Goal: Obtain resource: Download file/media

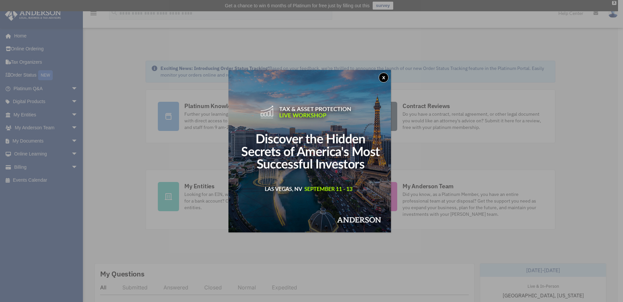
click at [380, 78] on img at bounding box center [309, 151] width 162 height 162
click at [383, 76] on button "x" at bounding box center [384, 78] width 10 height 10
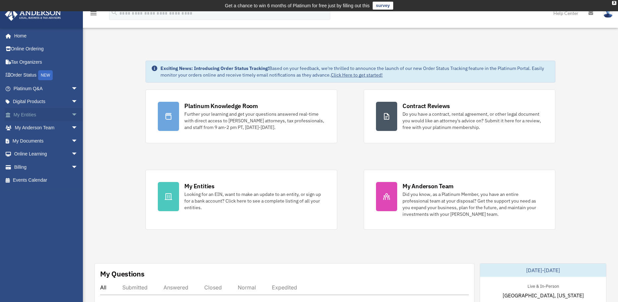
click at [71, 113] on span "arrow_drop_down" at bounding box center [77, 115] width 13 height 14
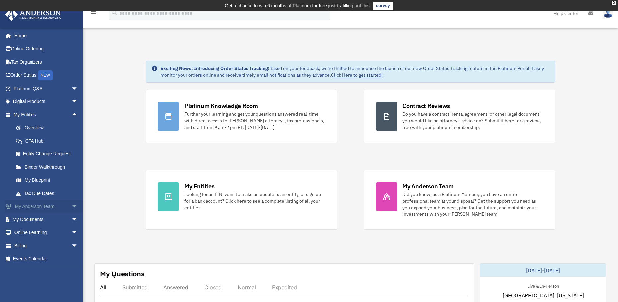
click at [72, 207] on span "arrow_drop_down" at bounding box center [77, 207] width 13 height 14
click at [72, 207] on span "arrow_drop_up" at bounding box center [77, 207] width 13 height 14
click at [71, 219] on span "arrow_drop_down" at bounding box center [77, 220] width 13 height 14
click at [23, 219] on link "My Documents arrow_drop_up" at bounding box center [46, 219] width 83 height 13
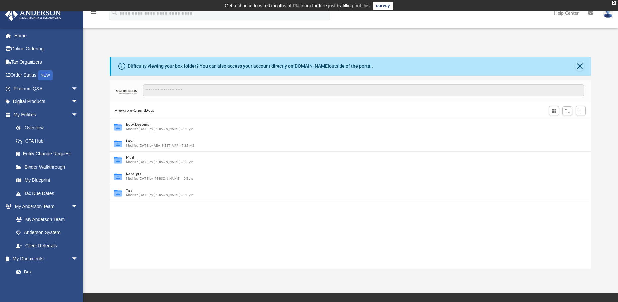
scroll to position [5, 5]
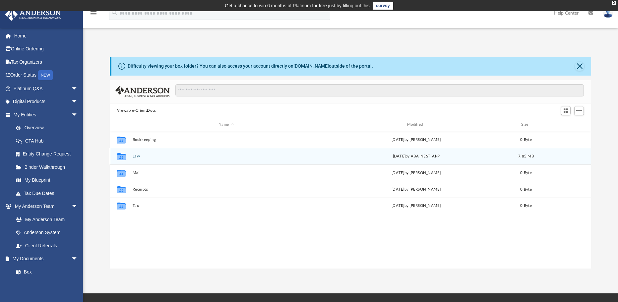
click at [132, 159] on div "Collaborated Folder Law [DATE] by ABA_NEST_APP 7.85 MB" at bounding box center [351, 156] width 482 height 17
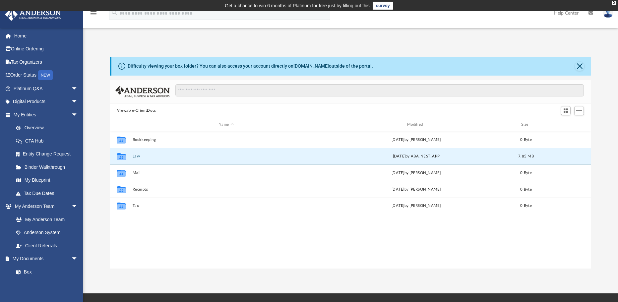
click at [139, 156] on button "Law" at bounding box center [225, 156] width 187 height 4
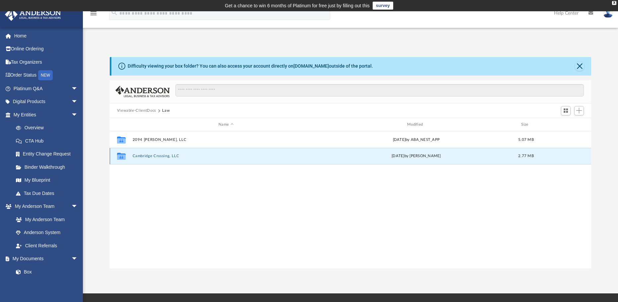
click at [156, 156] on button "Cambridge Crossing, LLC" at bounding box center [225, 156] width 187 height 4
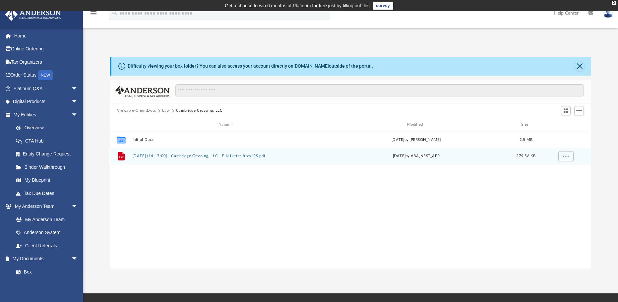
click at [156, 156] on button "2025.05.13 (14:17:00) - Cambridge Crossing, LLC - EIN Letter from IRS.pdf" at bounding box center [225, 156] width 187 height 4
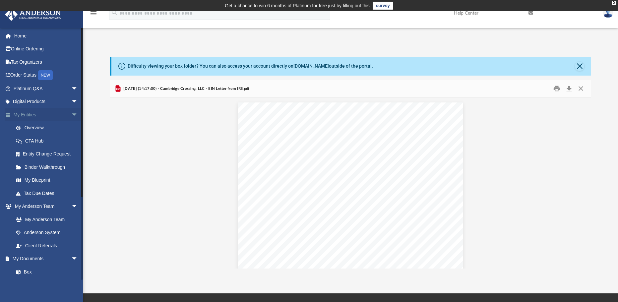
click at [30, 115] on link "My Entities arrow_drop_down" at bounding box center [46, 114] width 83 height 13
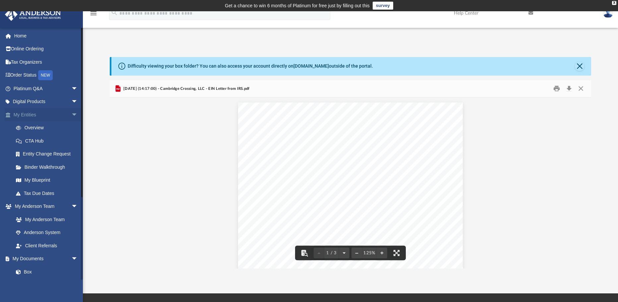
click at [20, 114] on link "My Entities arrow_drop_down" at bounding box center [46, 114] width 83 height 13
click at [39, 126] on link "Overview" at bounding box center [48, 127] width 79 height 13
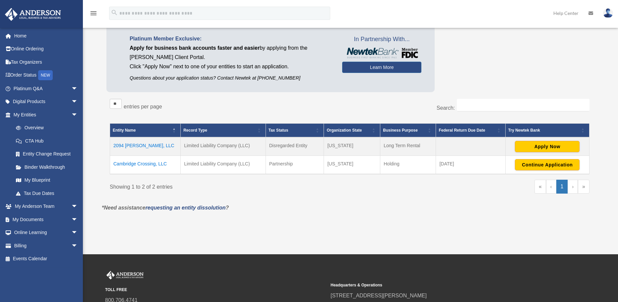
scroll to position [66, 0]
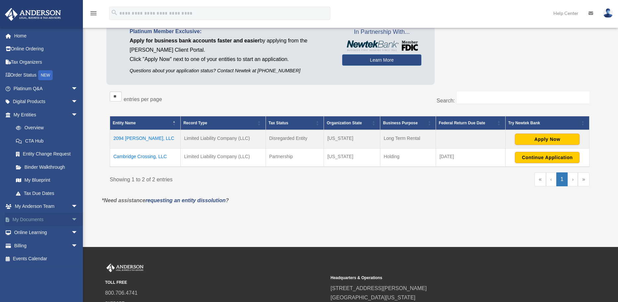
click at [22, 217] on link "My Documents arrow_drop_down" at bounding box center [46, 219] width 83 height 13
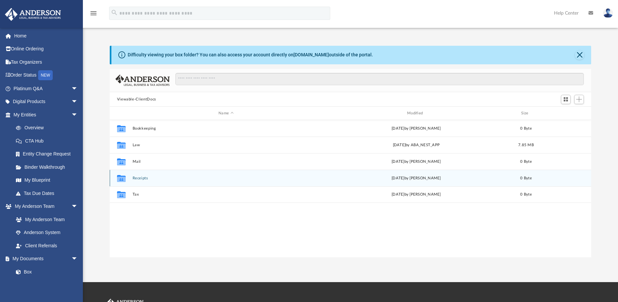
scroll to position [146, 476]
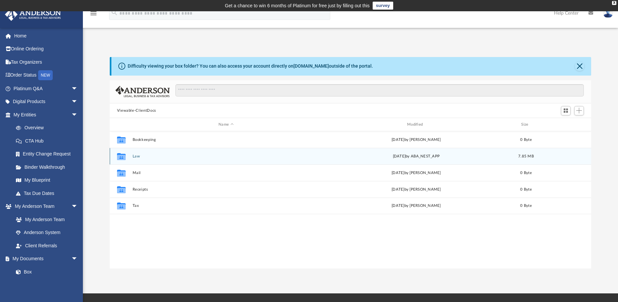
click at [136, 156] on button "Law" at bounding box center [225, 156] width 187 height 4
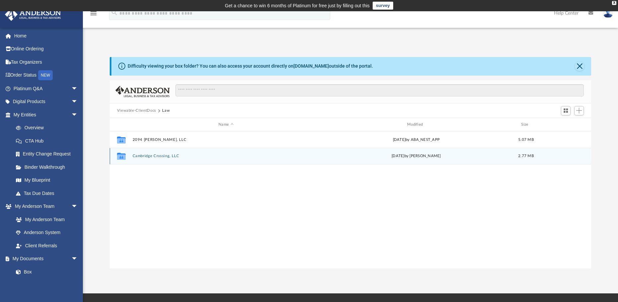
click at [152, 156] on button "Cambridge Crossing, LLC" at bounding box center [225, 156] width 187 height 4
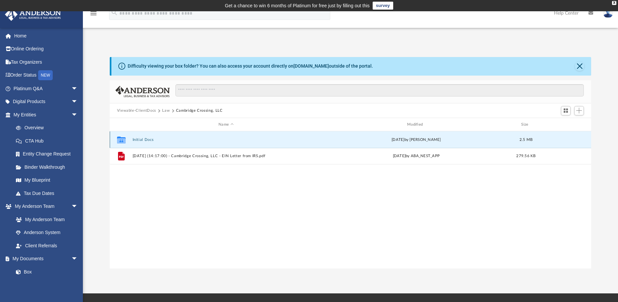
click at [140, 138] on button "Initial Docs" at bounding box center [225, 140] width 187 height 4
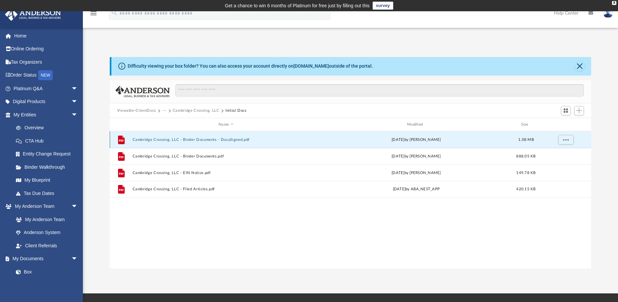
click at [211, 140] on button "Cambridge Crossing, LLC - Binder Documents - DocuSigned.pdf" at bounding box center [225, 140] width 187 height 4
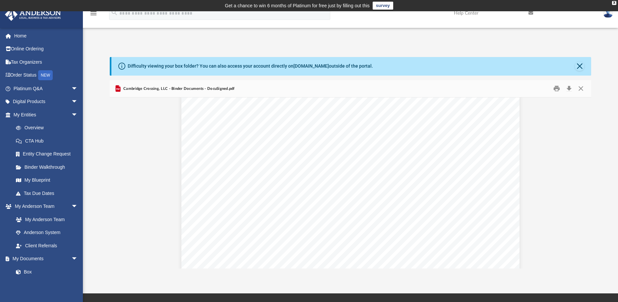
scroll to position [497, 0]
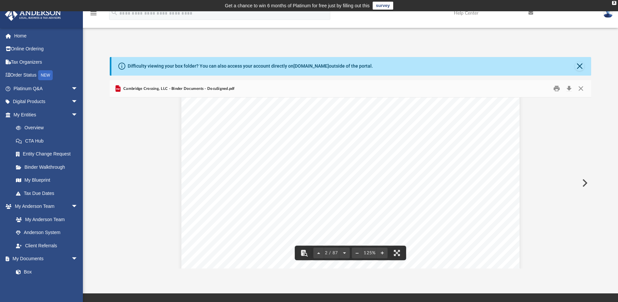
drag, startPoint x: 460, startPoint y: 177, endPoint x: 343, endPoint y: 180, distance: 117.1
click at [343, 180] on div "Overview of Cambridge Crossing, LLC Entity Formation Information State of Organ…" at bounding box center [350, 272] width 338 height 438
drag, startPoint x: 317, startPoint y: 181, endPoint x: 361, endPoint y: 179, distance: 44.1
click at [361, 179] on div "Overview of Cambridge Crossing, LLC Entity Formation Information State of Organ…" at bounding box center [350, 272] width 338 height 438
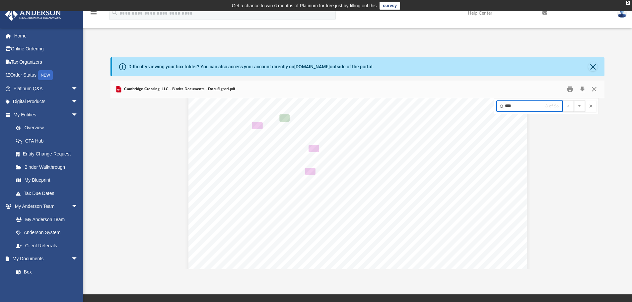
scroll to position [6156, 0]
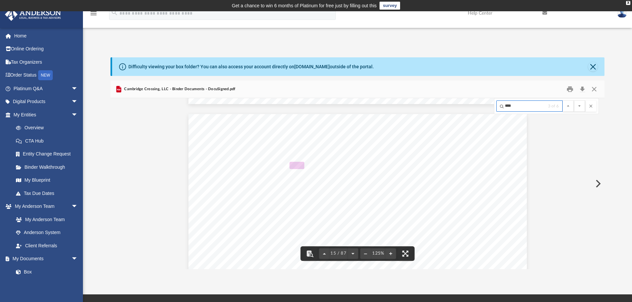
type input "****"
click at [574, 100] on button "File preview" at bounding box center [579, 105] width 11 height 11
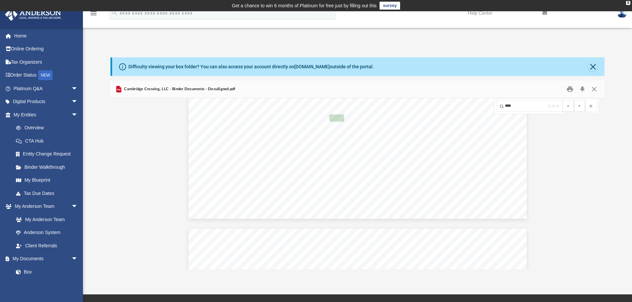
scroll to position [24393, 0]
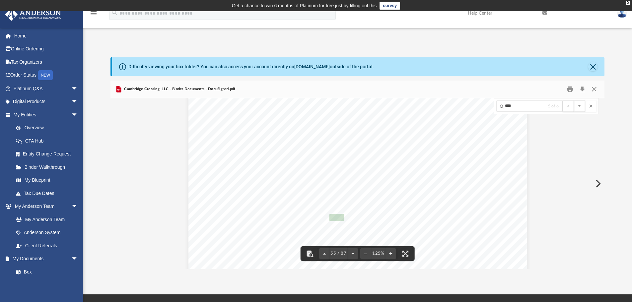
click at [574, 100] on button "File preview" at bounding box center [579, 105] width 11 height 11
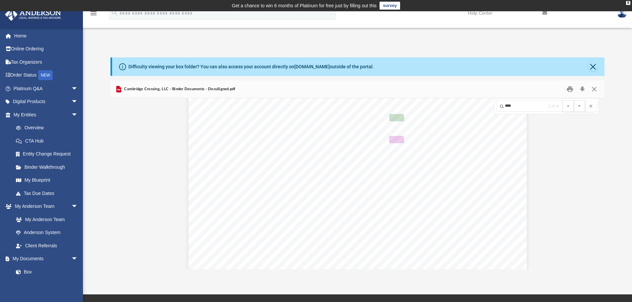
scroll to position [558, 0]
click at [574, 100] on button "File preview" at bounding box center [579, 105] width 11 height 11
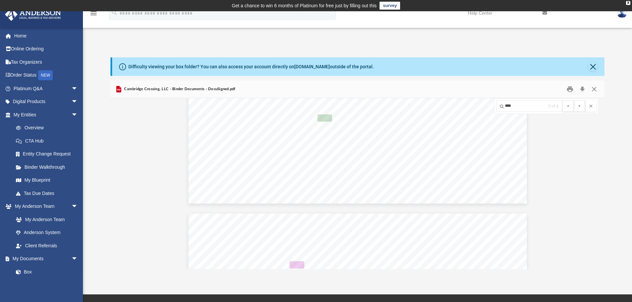
scroll to position [6123, 0]
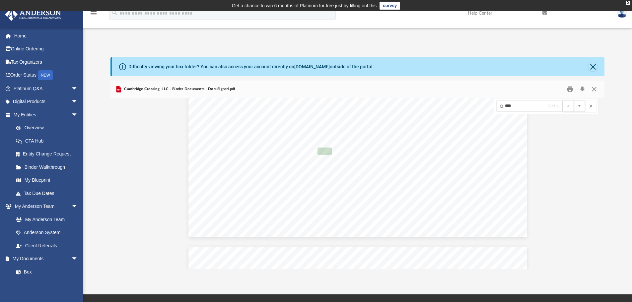
click at [574, 100] on button "File preview" at bounding box center [579, 105] width 11 height 11
